Goal: Navigation & Orientation: Find specific page/section

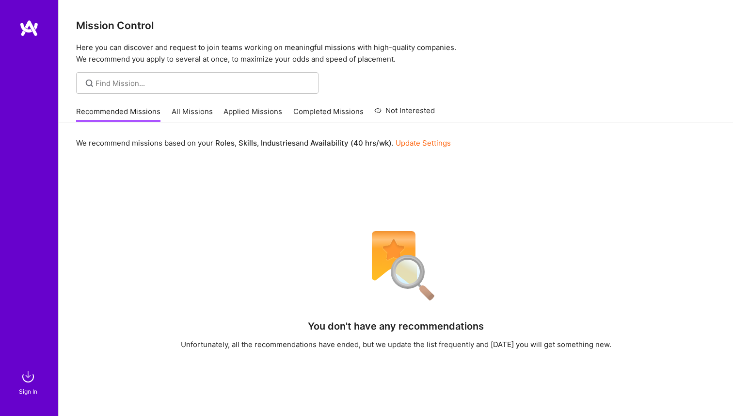
click at [183, 115] on link "All Missions" at bounding box center [192, 114] width 41 height 16
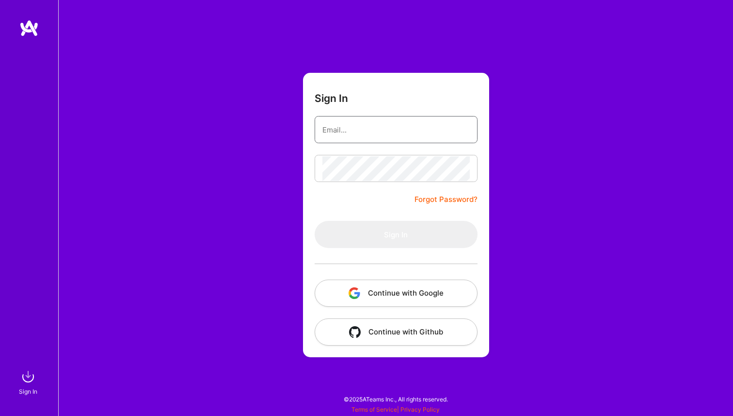
type input "[EMAIL_ADDRESS][DOMAIN_NAME]"
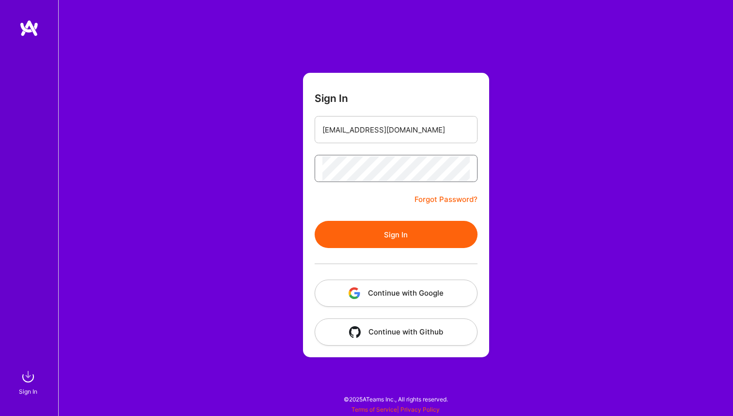
click at [315, 221] on button "Sign In" at bounding box center [396, 234] width 163 height 27
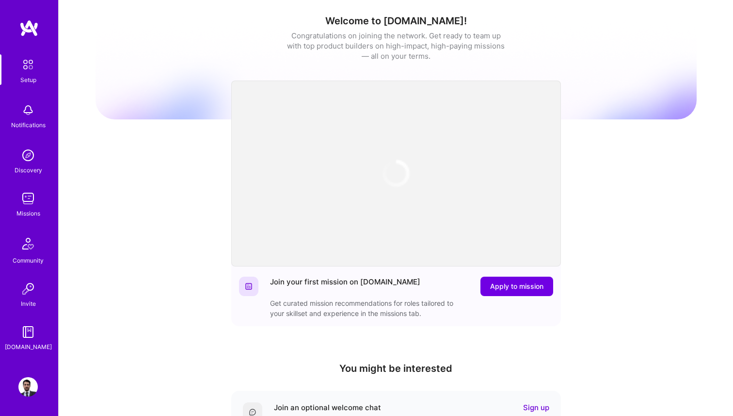
click at [39, 205] on link "Missions" at bounding box center [28, 204] width 60 height 30
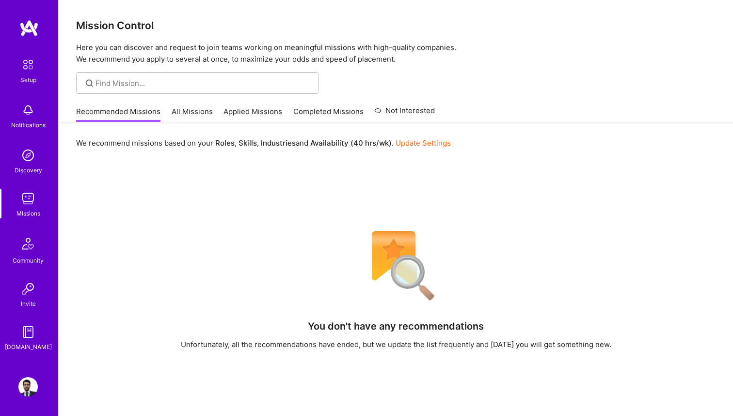
click at [198, 116] on link "All Missions" at bounding box center [192, 114] width 41 height 16
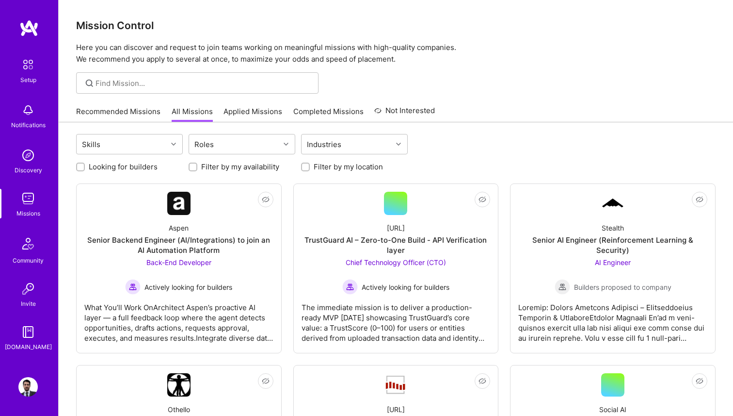
click at [133, 110] on link "Recommended Missions" at bounding box center [118, 114] width 84 height 16
